Goal: Navigation & Orientation: Go to known website

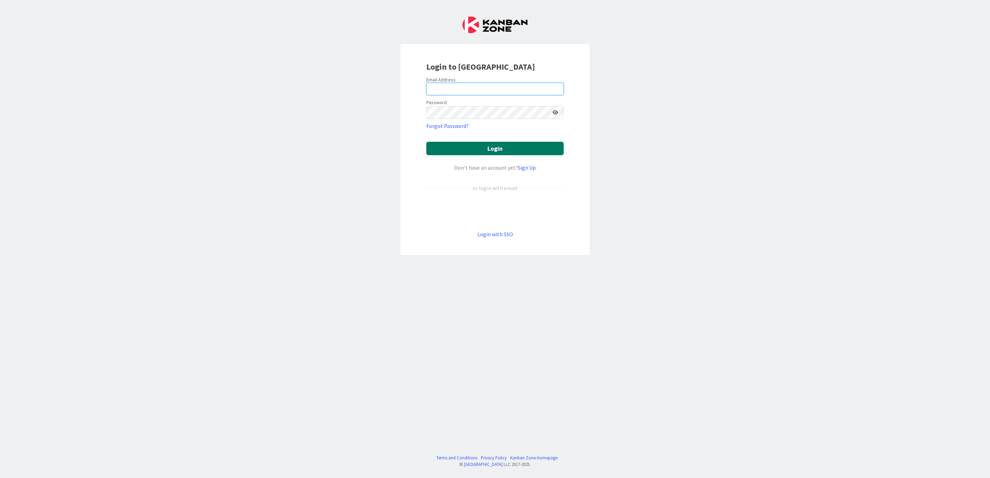
type input "[PERSON_NAME][EMAIL_ADDRESS][PERSON_NAME][DOMAIN_NAME][US_STATE]"
click at [495, 147] on button "Login" at bounding box center [494, 148] width 137 height 13
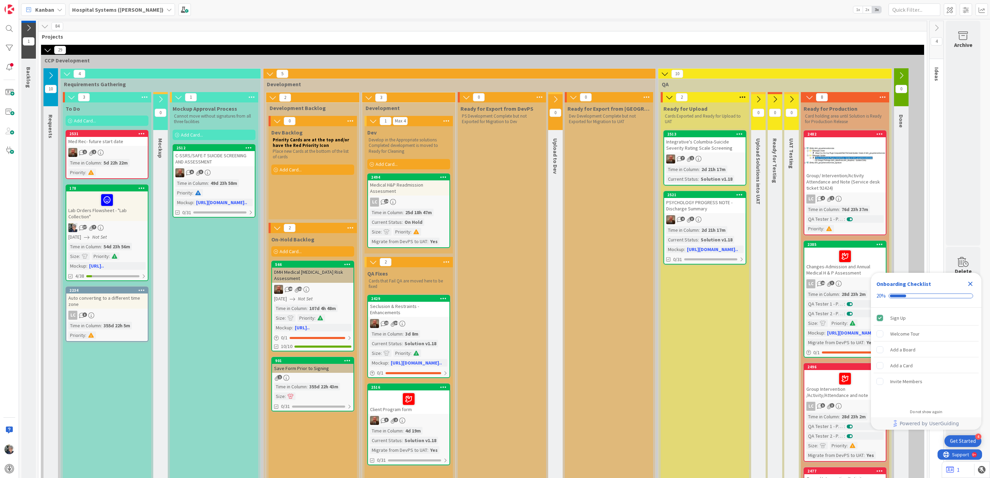
click at [464, 96] on icon at bounding box center [466, 98] width 8 height 8
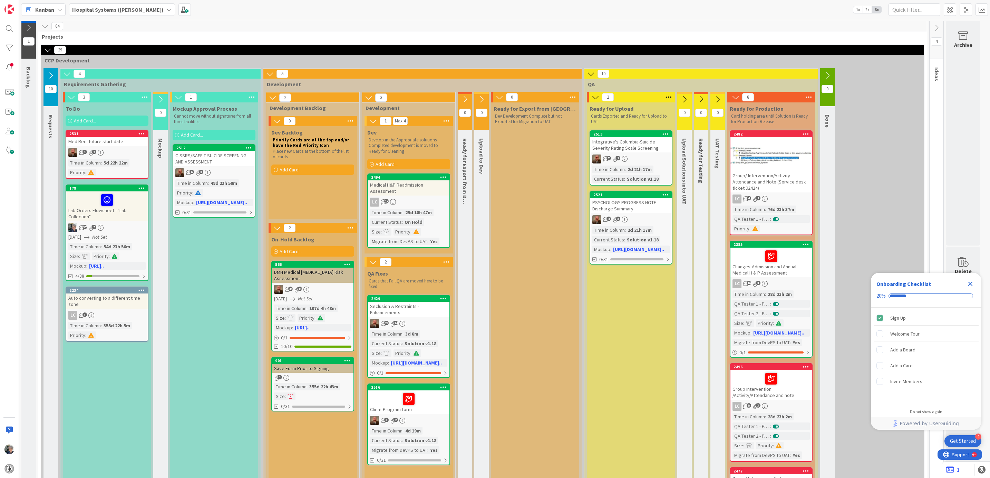
click at [496, 96] on icon at bounding box center [499, 98] width 8 height 8
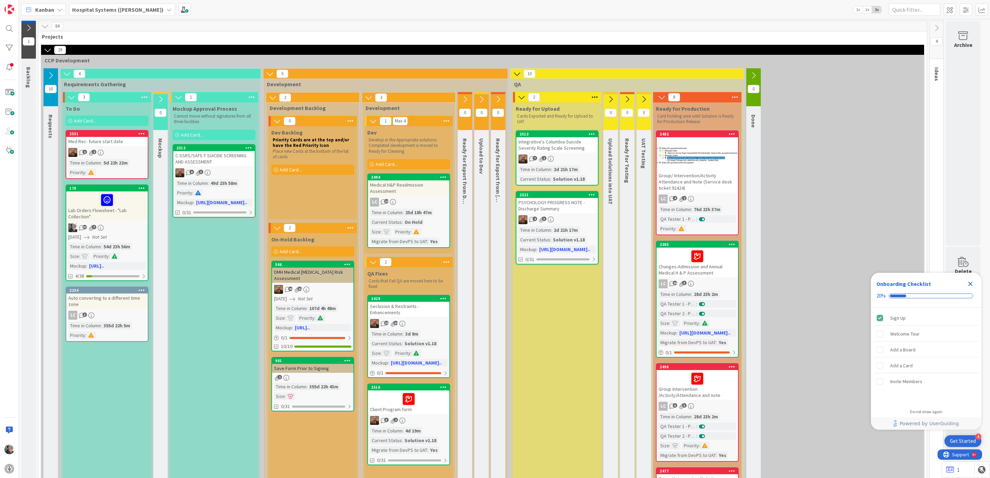
click at [70, 97] on icon at bounding box center [72, 98] width 8 height 8
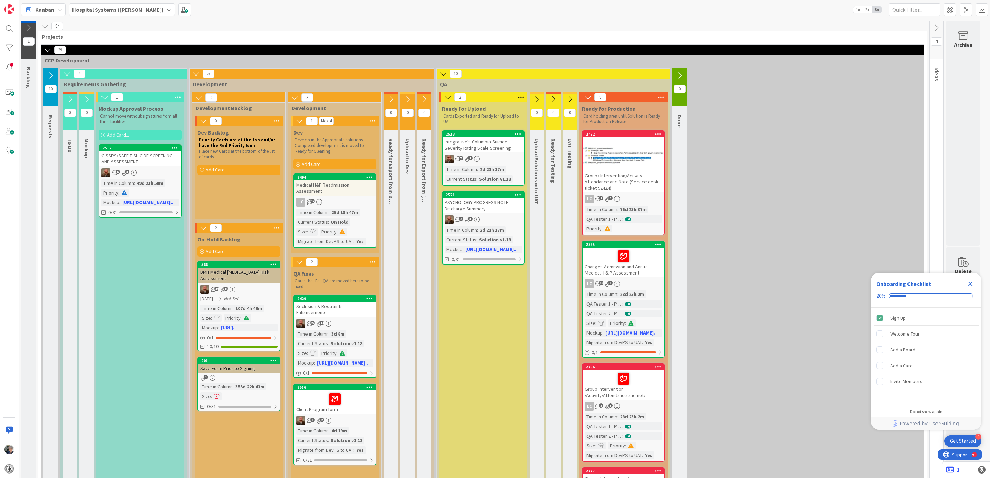
scroll to position [52, 2]
